Goal: Task Accomplishment & Management: Manage account settings

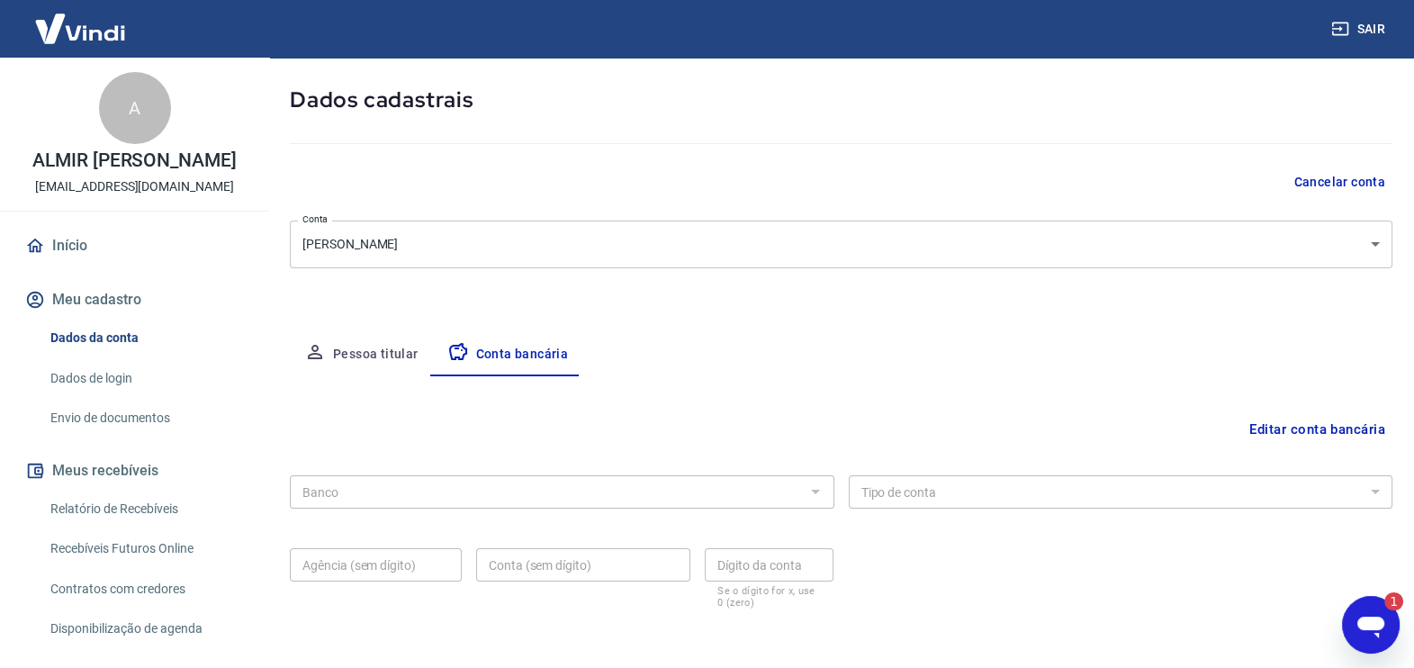
scroll to position [150, 0]
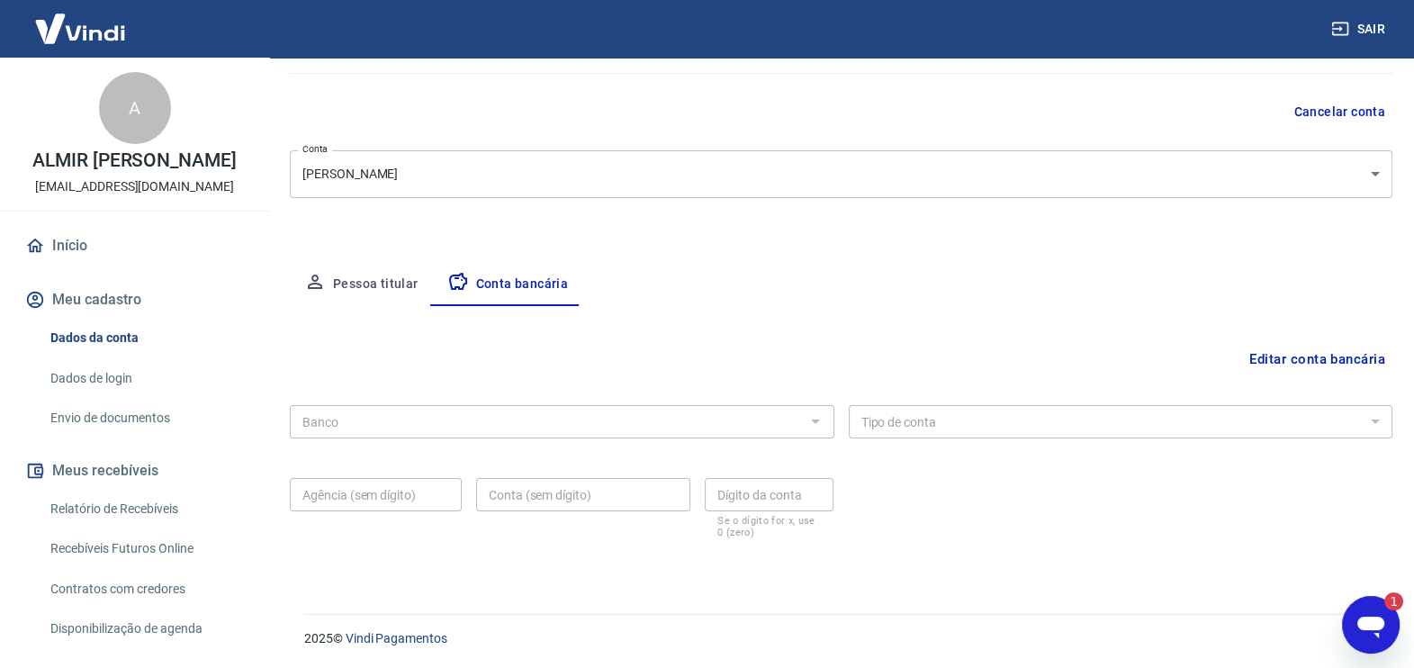
click at [391, 282] on button "Pessoa titular" at bounding box center [361, 284] width 143 height 43
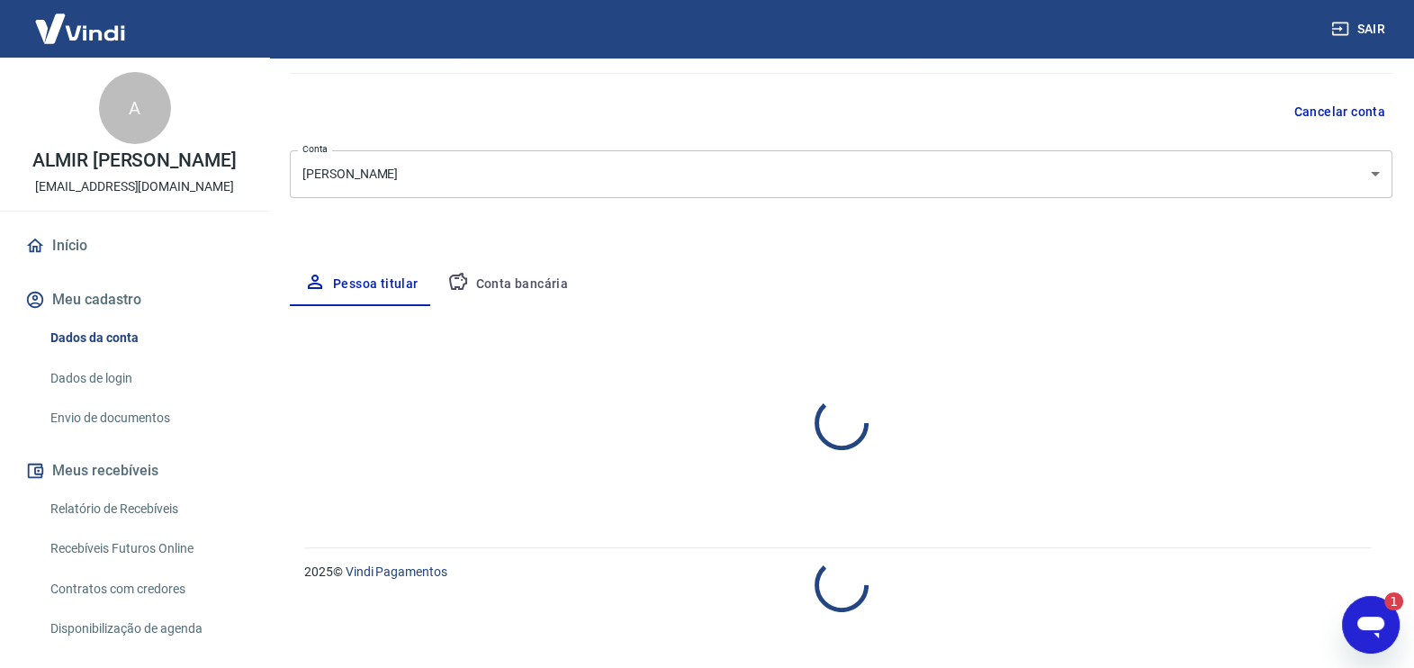
select select "SP"
select select "business"
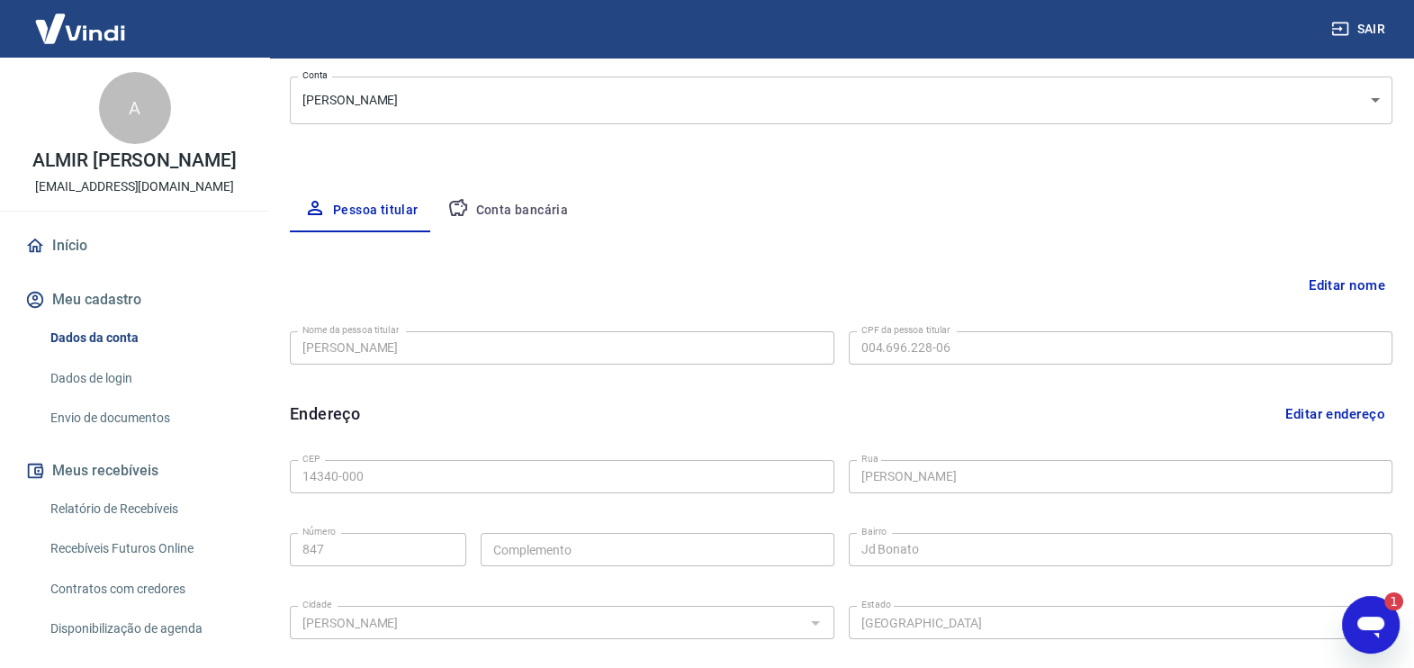
scroll to position [0, 0]
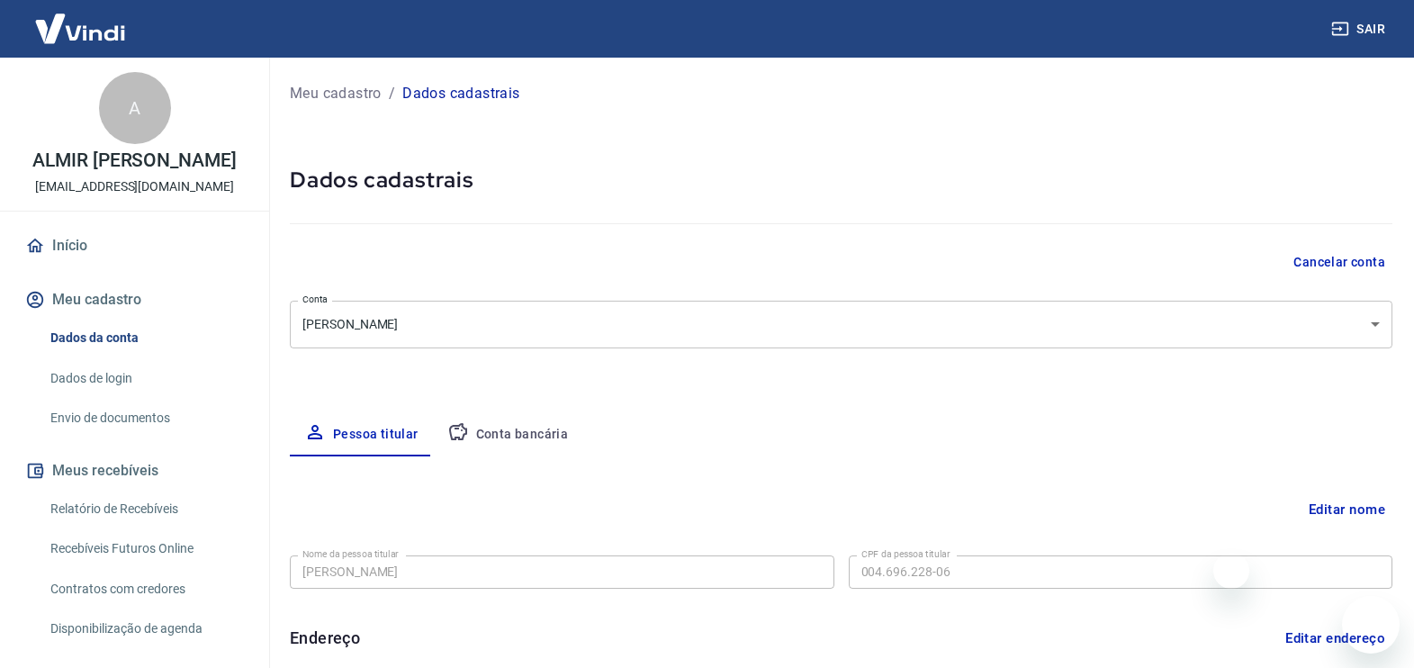
select select "SP"
select select "business"
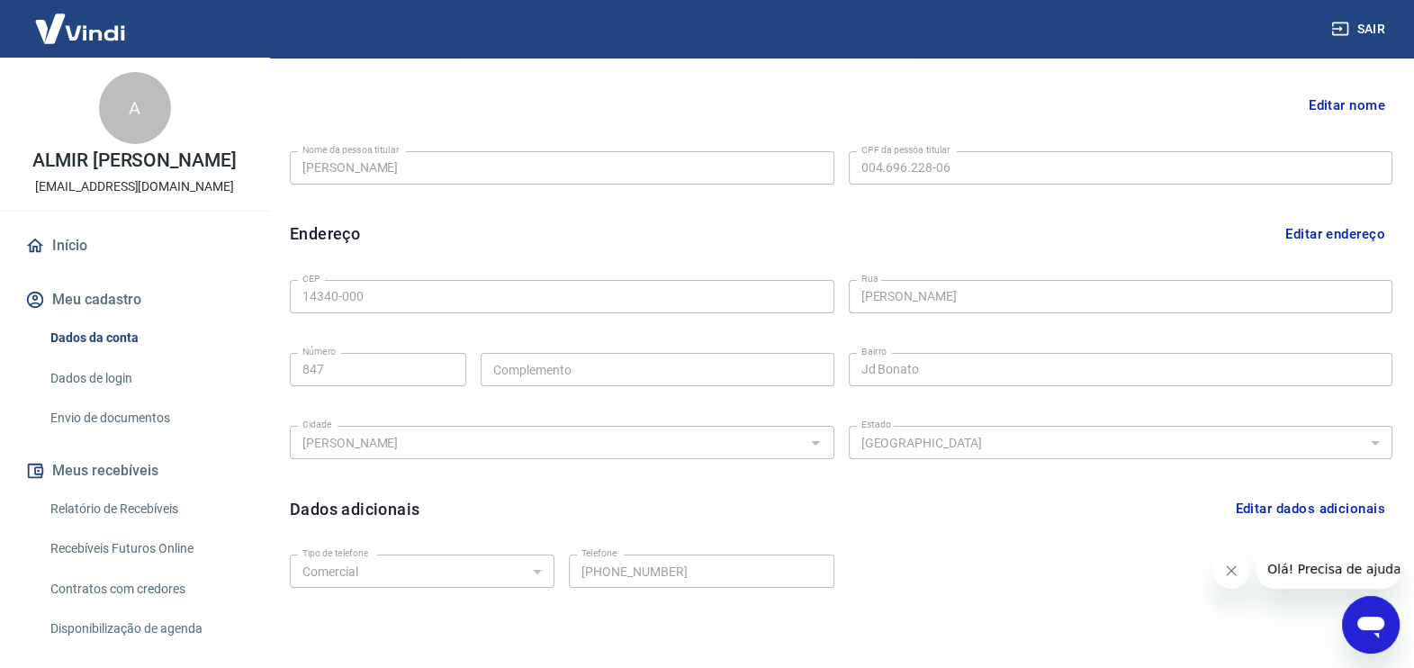
scroll to position [370, 0]
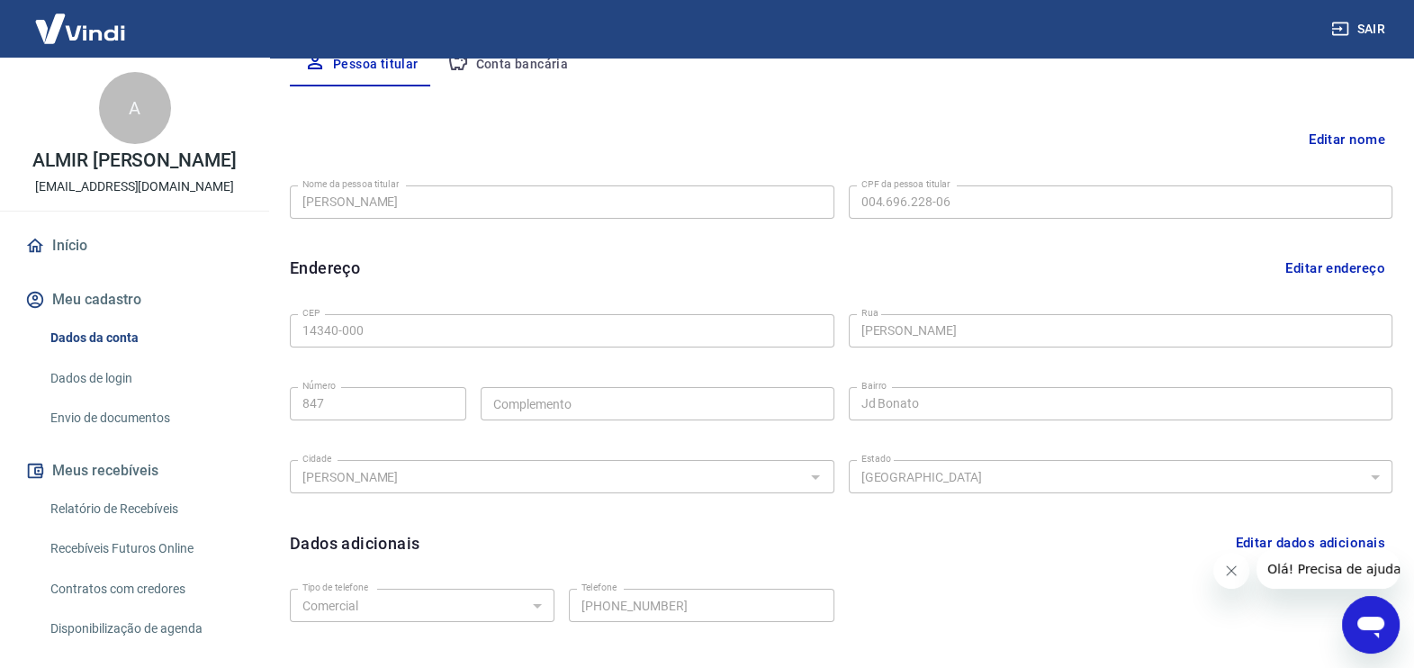
click at [1359, 134] on button "Editar nome" at bounding box center [1346, 139] width 91 height 34
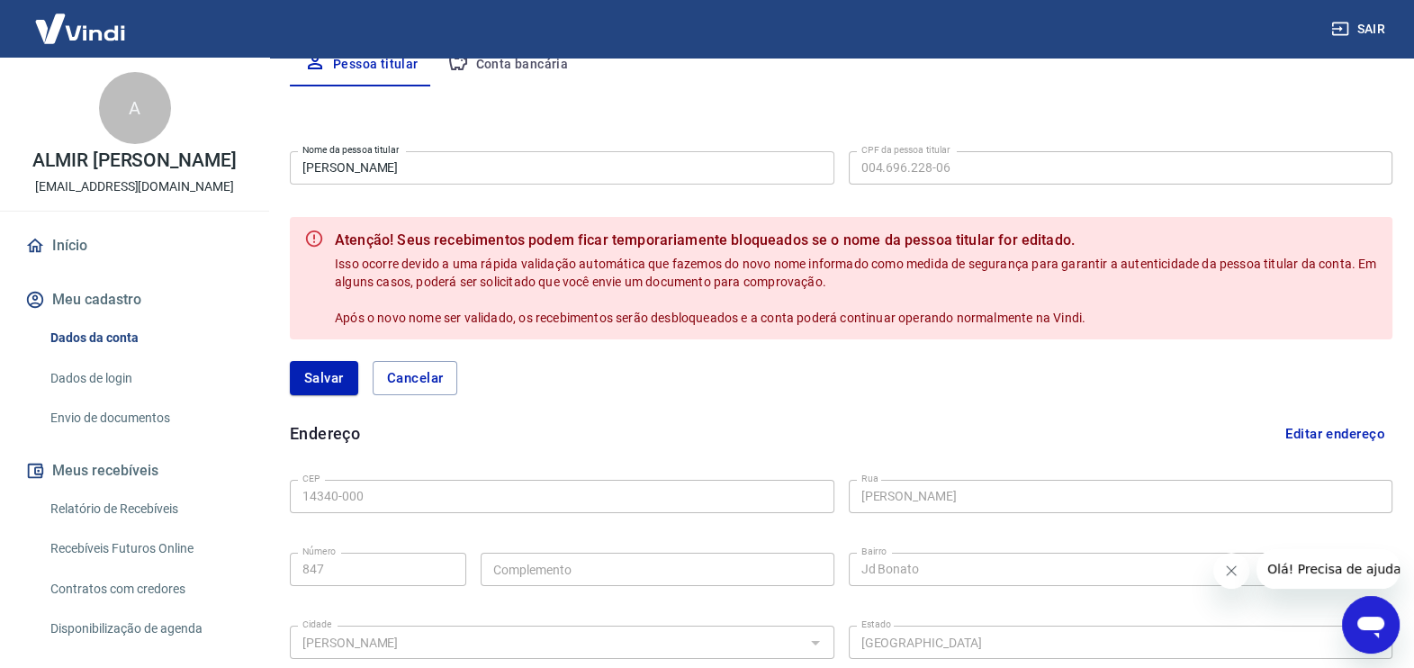
drag, startPoint x: 943, startPoint y: 162, endPoint x: 1229, endPoint y: 85, distance: 296.2
click at [1229, 86] on div "Editar nome Nome da pessoa titular Isabella Moral Tonello Nome da pessoa titula…" at bounding box center [841, 467] width 1102 height 763
click at [443, 378] on button "Cancelar" at bounding box center [415, 378] width 85 height 34
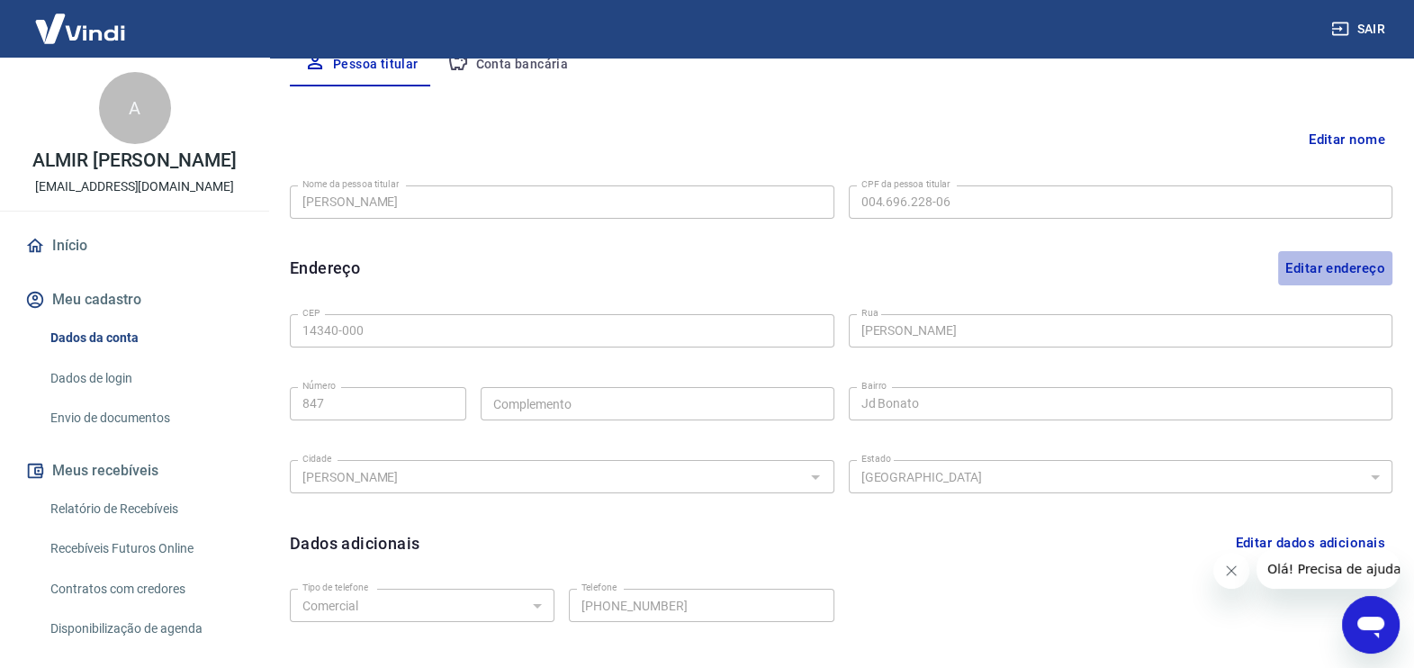
click at [1313, 261] on button "Editar endereço" at bounding box center [1335, 268] width 114 height 34
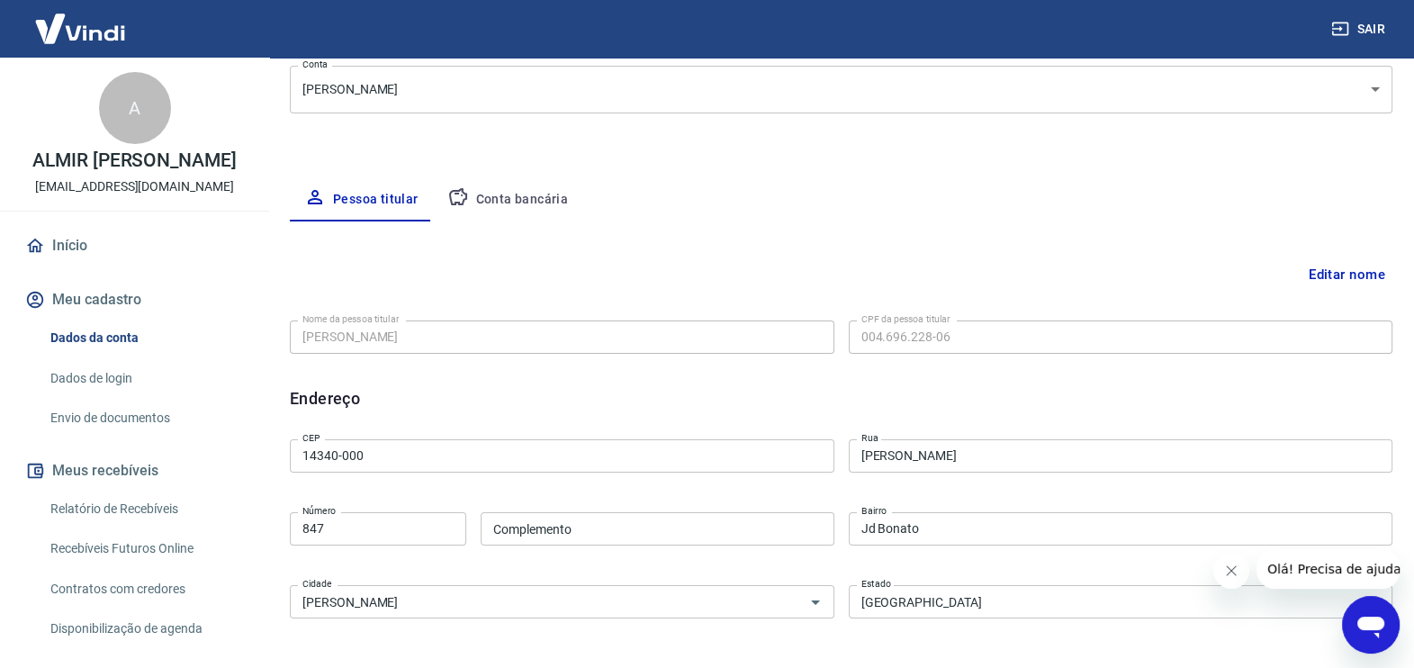
scroll to position [0, 0]
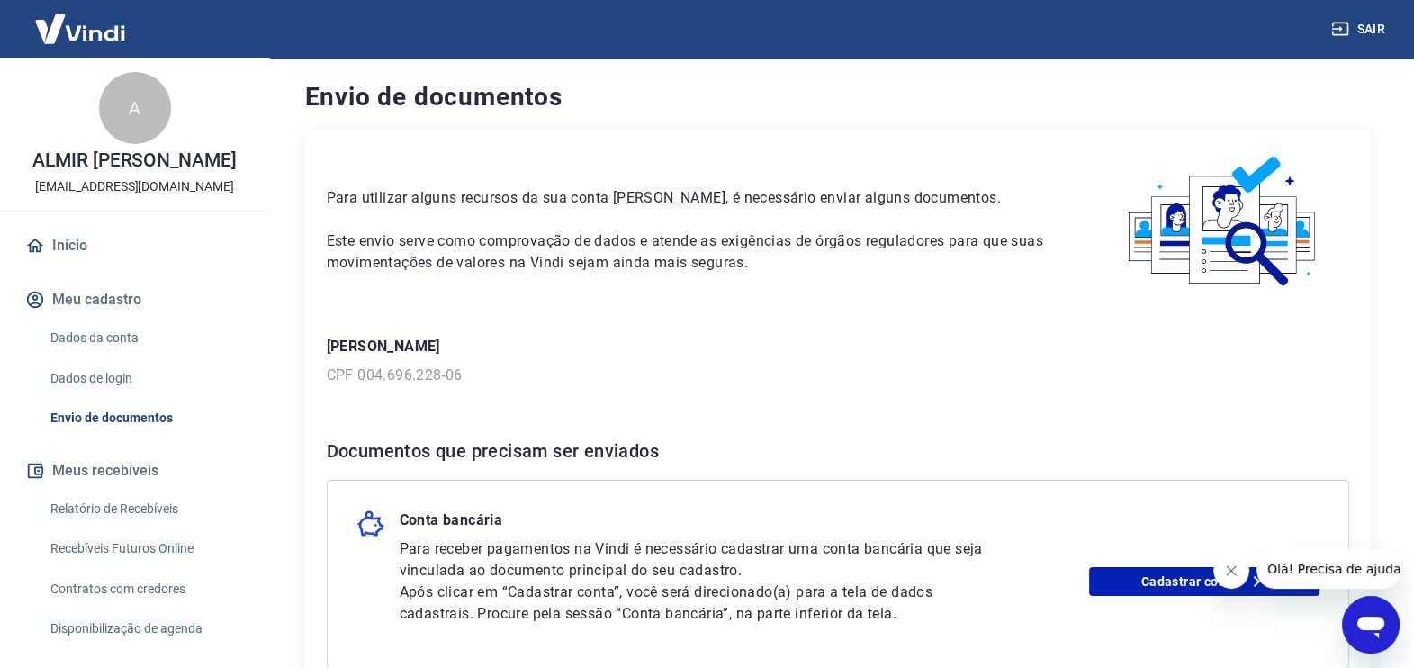
click at [398, 373] on p "CPF 004.696.228-06" at bounding box center [838, 375] width 1022 height 22
click at [449, 367] on p "CPF 004.696.228-06" at bounding box center [838, 375] width 1022 height 22
